Goal: Task Accomplishment & Management: Use online tool/utility

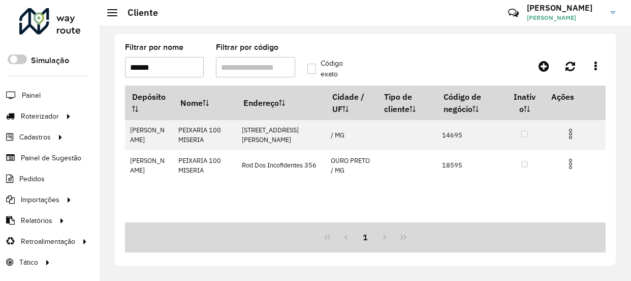
click at [92, 77] on div "Roteirizador AmbevTech Simulação Painel Roteirizador Entregas Vendas Cadastros …" at bounding box center [315, 140] width 631 height 281
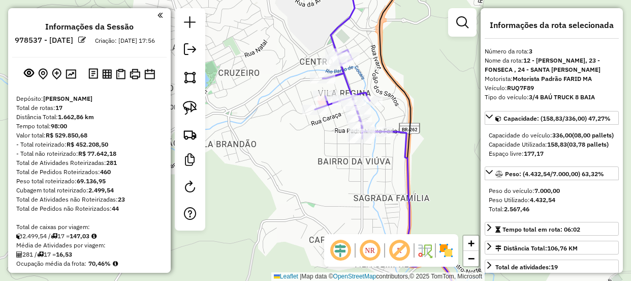
select select "*********"
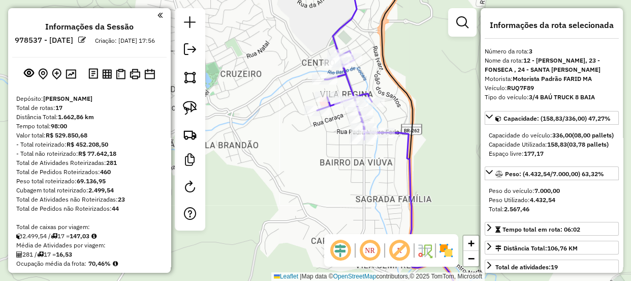
drag, startPoint x: 288, startPoint y: 171, endPoint x: 318, endPoint y: 159, distance: 32.2
click at [330, 166] on div "Janela de atendimento Grade de atendimento Capacidade Transportadoras Veículos …" at bounding box center [315, 140] width 631 height 281
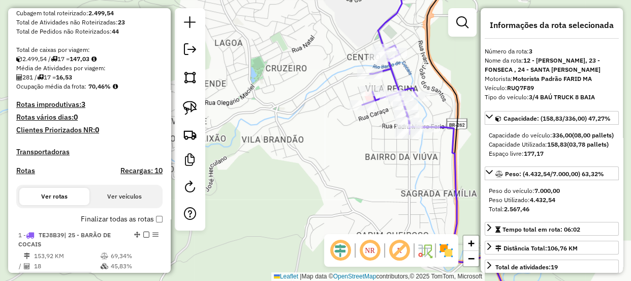
scroll to position [231, 0]
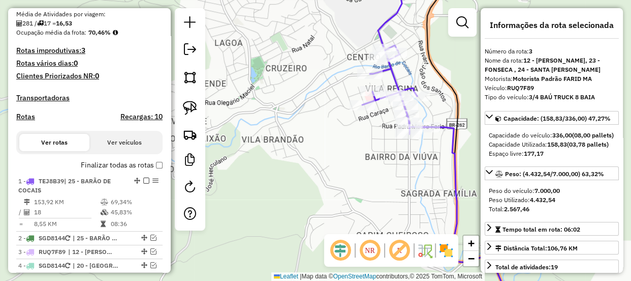
click at [157, 170] on label "Finalizar todas as rotas" at bounding box center [122, 165] width 82 height 11
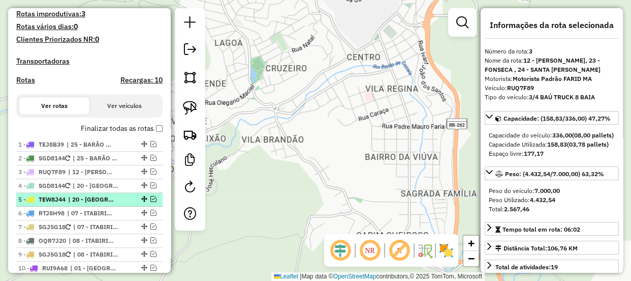
scroll to position [323, 0]
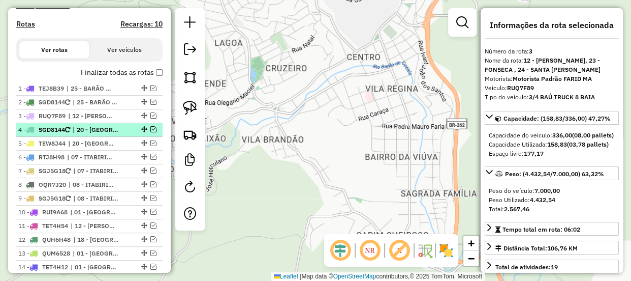
click at [150, 132] on em at bounding box center [153, 129] width 6 height 6
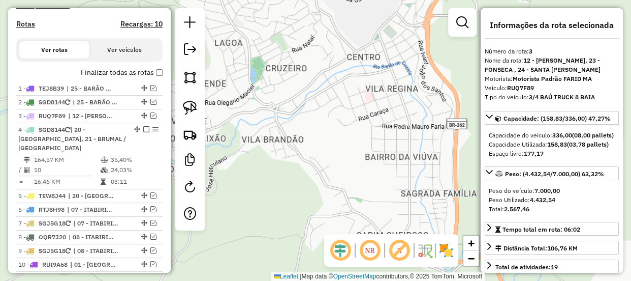
drag, startPoint x: 317, startPoint y: 136, endPoint x: 328, endPoint y: 174, distance: 40.1
click at [327, 174] on div "Janela de atendimento Grade de atendimento Capacidade Transportadoras Veículos …" at bounding box center [315, 140] width 631 height 281
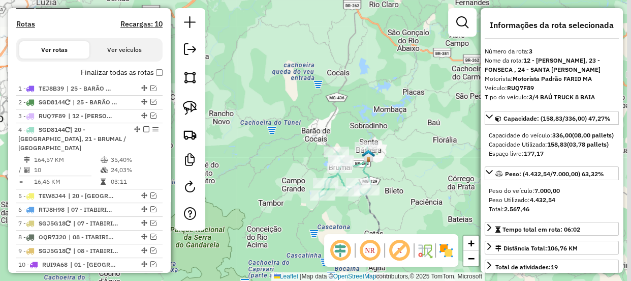
drag, startPoint x: 328, startPoint y: 150, endPoint x: 323, endPoint y: 128, distance: 22.9
click at [323, 128] on div "Janela de atendimento Grade de atendimento Capacidade Transportadoras Veículos …" at bounding box center [315, 140] width 631 height 281
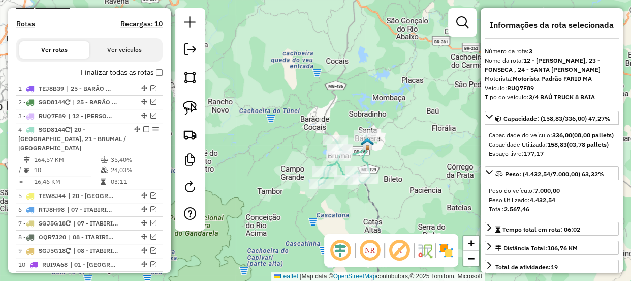
drag, startPoint x: 340, startPoint y: 205, endPoint x: 340, endPoint y: 194, distance: 10.7
click at [340, 194] on div "Janela de atendimento Grade de atendimento Capacidade Transportadoras Veículos …" at bounding box center [315, 140] width 631 height 281
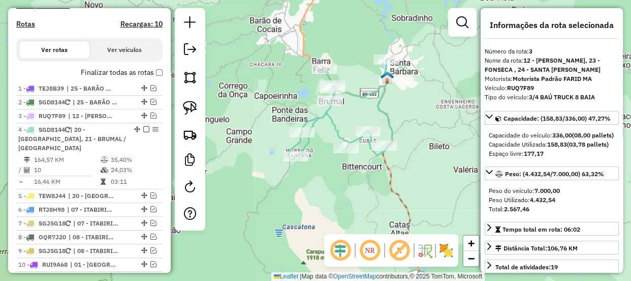
drag, startPoint x: 348, startPoint y: 188, endPoint x: 316, endPoint y: 194, distance: 32.5
click at [316, 194] on div "Janela de atendimento Grade de atendimento Capacidade Transportadoras Veículos …" at bounding box center [315, 140] width 631 height 281
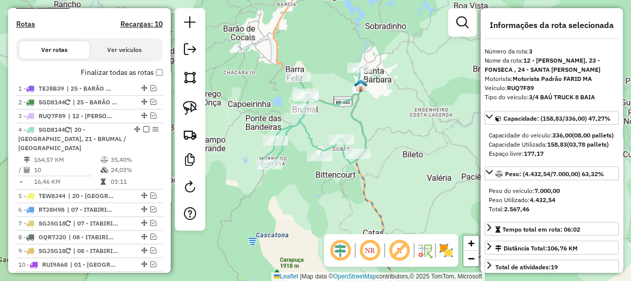
drag, startPoint x: 338, startPoint y: 116, endPoint x: 330, endPoint y: 145, distance: 30.0
click at [330, 145] on div "Janela de atendimento Grade de atendimento Capacidade Transportadoras Veículos …" at bounding box center [315, 140] width 631 height 281
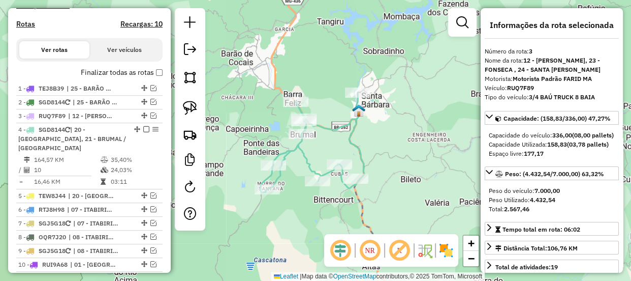
drag, startPoint x: 320, startPoint y: 143, endPoint x: 373, endPoint y: 108, distance: 63.9
click at [373, 108] on div "Janela de atendimento Grade de atendimento Capacidade Transportadoras Veículos …" at bounding box center [315, 140] width 631 height 281
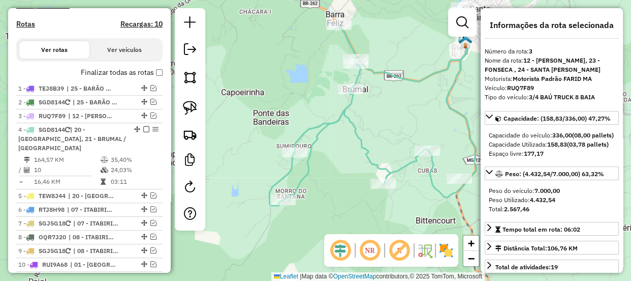
drag, startPoint x: 400, startPoint y: 81, endPoint x: 446, endPoint y: 68, distance: 48.3
click at [446, 68] on div "Janela de atendimento Grade de atendimento Capacidade Transportadoras Veículos …" at bounding box center [315, 140] width 631 height 281
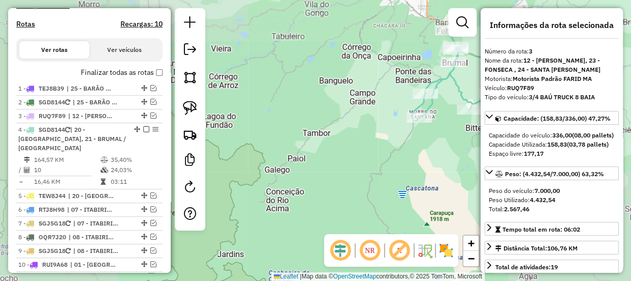
drag, startPoint x: 394, startPoint y: 90, endPoint x: 291, endPoint y: 116, distance: 107.0
click at [291, 116] on div "Janela de atendimento Grade de atendimento Capacidade Transportadoras Veículos …" at bounding box center [315, 140] width 631 height 281
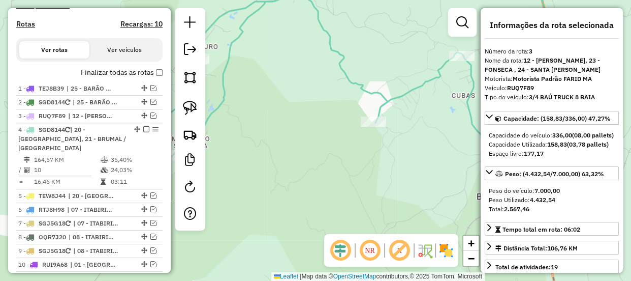
drag, startPoint x: 367, startPoint y: 134, endPoint x: 348, endPoint y: 146, distance: 22.0
click at [348, 146] on div "Janela de atendimento Grade de atendimento Capacidade Transportadoras Veículos …" at bounding box center [315, 140] width 631 height 281
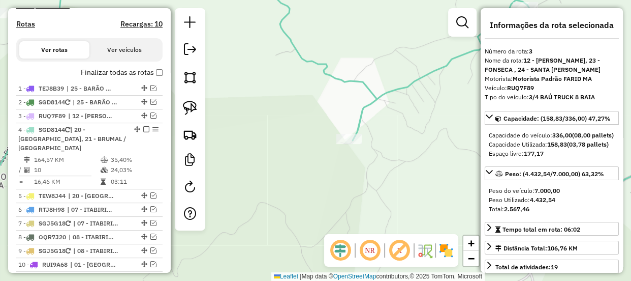
drag, startPoint x: 330, startPoint y: 159, endPoint x: 342, endPoint y: 147, distance: 16.2
click at [337, 156] on div "Rota 4 - Placa SGD8144 82367 - PESQUE PAGUE DO TOCO Janela de atendimento Grade…" at bounding box center [315, 140] width 631 height 281
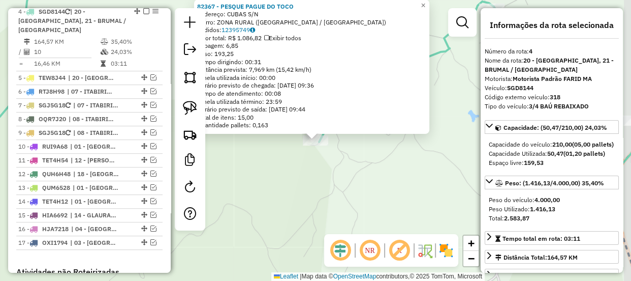
scroll to position [447, 0]
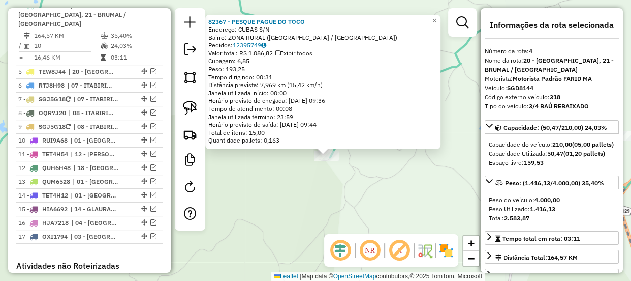
drag, startPoint x: 332, startPoint y: 153, endPoint x: 343, endPoint y: 167, distance: 17.9
click at [343, 167] on div "82367 - PESQUE PAGUE DO TOCO Endereço: CUBAS S/N Bairro: ZONA RURAL (SANTA BARB…" at bounding box center [315, 140] width 631 height 281
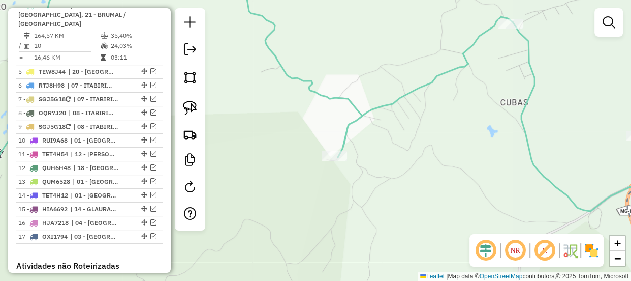
drag, startPoint x: 332, startPoint y: 171, endPoint x: 348, endPoint y: 172, distance: 16.3
click at [349, 172] on div "Janela de atendimento Grade de atendimento Capacidade Transportadoras Veículos …" at bounding box center [315, 140] width 631 height 281
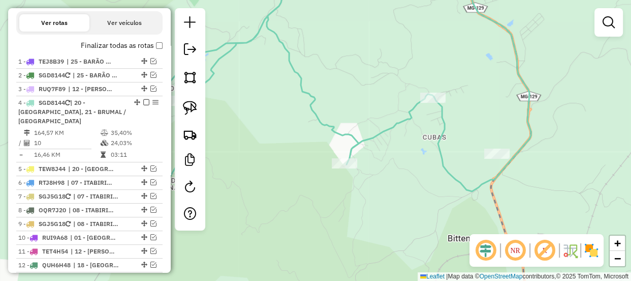
scroll to position [309, 0]
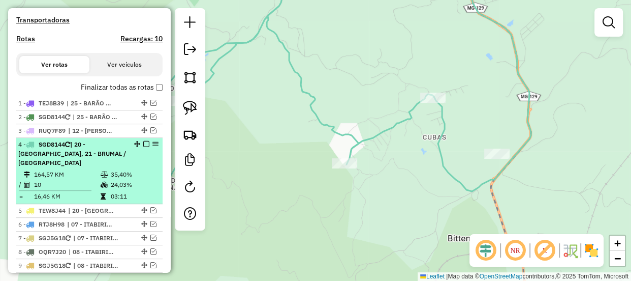
click at [143, 147] on em at bounding box center [146, 144] width 6 height 6
